Goal: Information Seeking & Learning: Learn about a topic

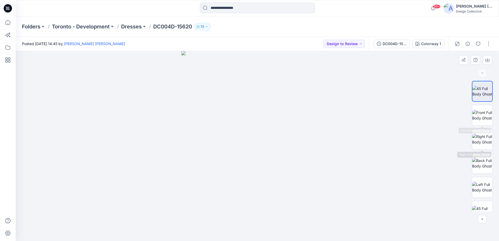
click at [485, 128] on div at bounding box center [482, 146] width 21 height 130
click at [482, 121] on img at bounding box center [482, 115] width 20 height 11
click at [490, 45] on button "button" at bounding box center [488, 44] width 8 height 8
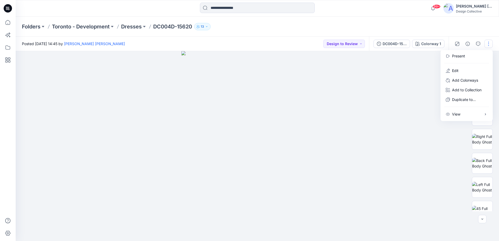
click at [490, 45] on button "button" at bounding box center [488, 44] width 8 height 8
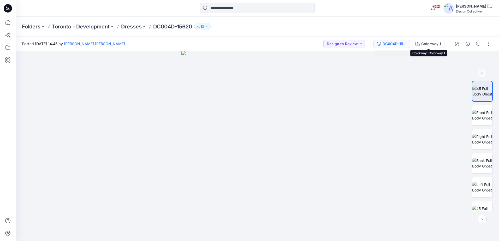
click at [388, 42] on div "DC004D-15620" at bounding box center [395, 44] width 24 height 6
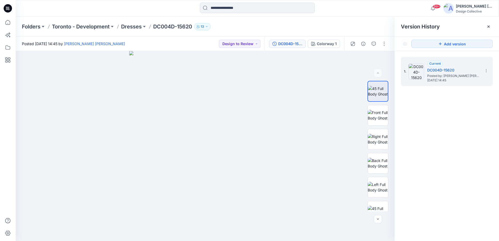
click at [348, 27] on div "Folders Toronto - Development Dresses DC004D-15620 13" at bounding box center [237, 26] width 430 height 7
click at [5, 18] on icon at bounding box center [7, 22] width 11 height 11
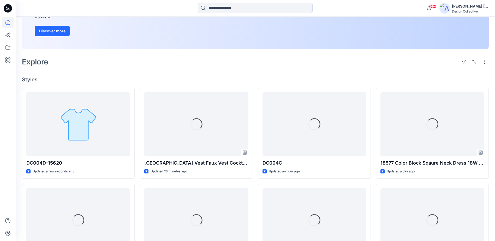
scroll to position [104, 0]
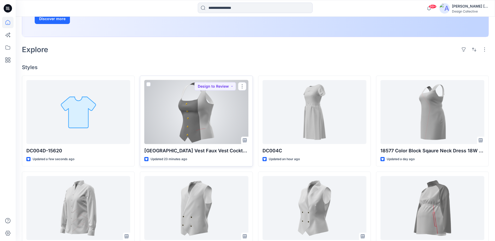
click at [191, 115] on div at bounding box center [196, 112] width 104 height 64
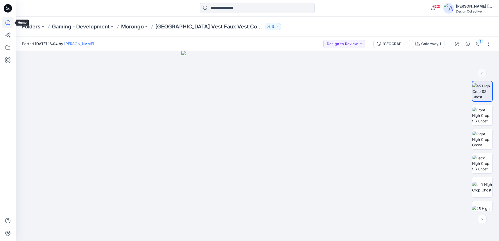
click at [5, 22] on icon at bounding box center [7, 22] width 11 height 11
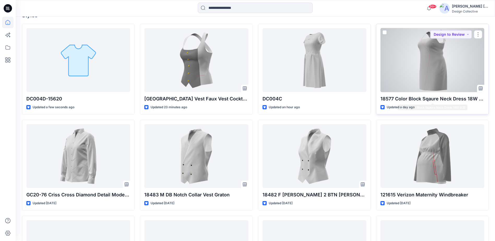
scroll to position [157, 0]
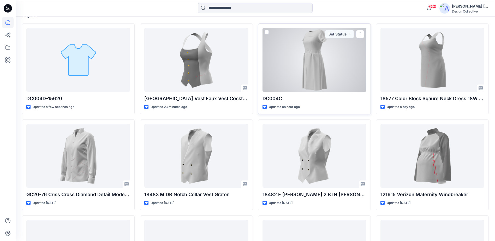
click at [345, 80] on div at bounding box center [315, 60] width 104 height 64
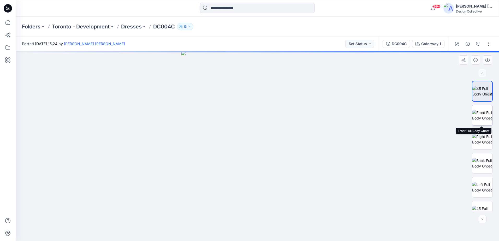
click at [480, 120] on img at bounding box center [482, 115] width 20 height 11
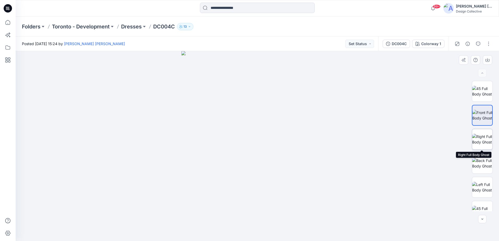
click at [484, 136] on img at bounding box center [482, 139] width 20 height 11
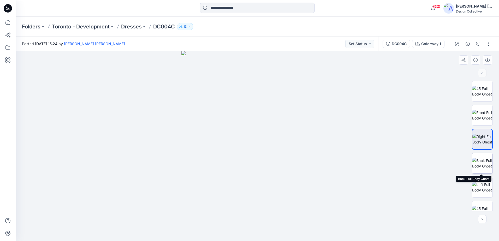
click at [489, 158] on img at bounding box center [482, 163] width 20 height 11
drag, startPoint x: 264, startPoint y: 105, endPoint x: 242, endPoint y: 135, distance: 37.0
click at [242, 135] on img at bounding box center [257, 75] width 427 height 332
drag, startPoint x: 262, startPoint y: 105, endPoint x: 263, endPoint y: 111, distance: 5.8
click at [262, 111] on img at bounding box center [257, 144] width 180 height 194
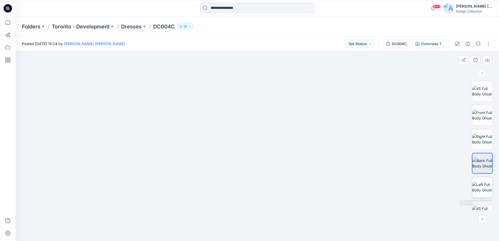
click at [478, 184] on img at bounding box center [482, 187] width 20 height 11
